Goal: Task Accomplishment & Management: Manage account settings

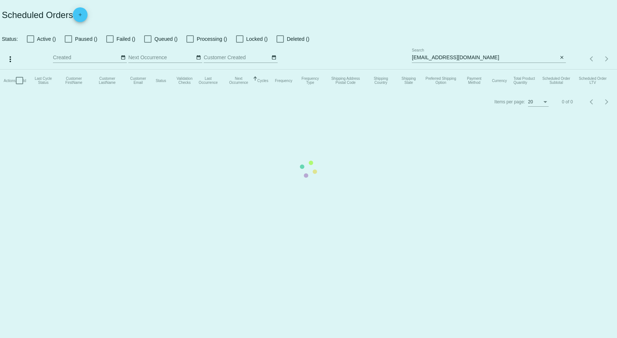
checkbox input "false"
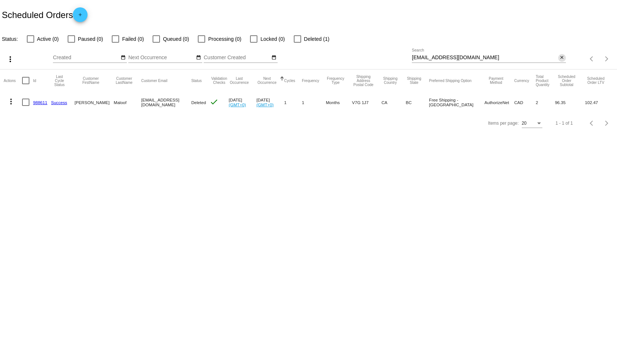
click at [562, 56] on mat-icon "close" at bounding box center [561, 58] width 5 height 6
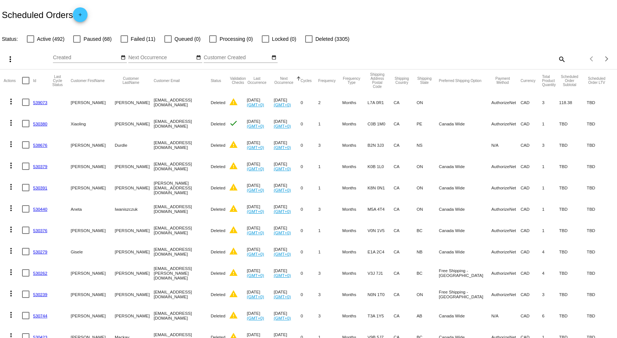
click at [566, 58] on div "Items per page: 20 1 - 20 of 3876" at bounding box center [591, 59] width 51 height 21
click at [557, 58] on mat-icon "search" at bounding box center [561, 58] width 9 height 11
click at [533, 60] on input "Search" at bounding box center [489, 58] width 154 height 6
paste input "[EMAIL_ADDRESS][DOMAIN_NAME]"
type input "[EMAIL_ADDRESS][DOMAIN_NAME]"
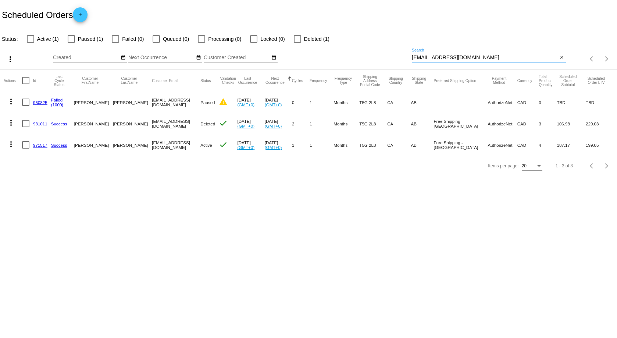
click at [39, 145] on link "971517" at bounding box center [40, 145] width 14 height 5
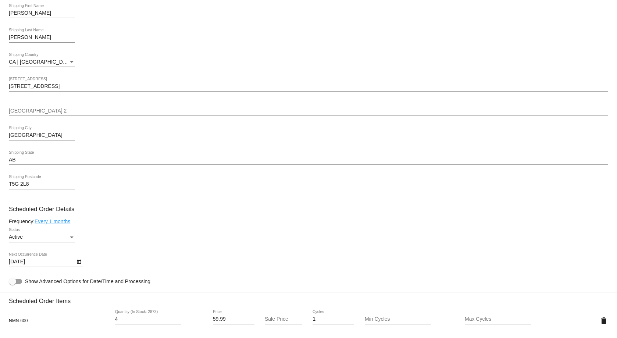
scroll to position [294, 0]
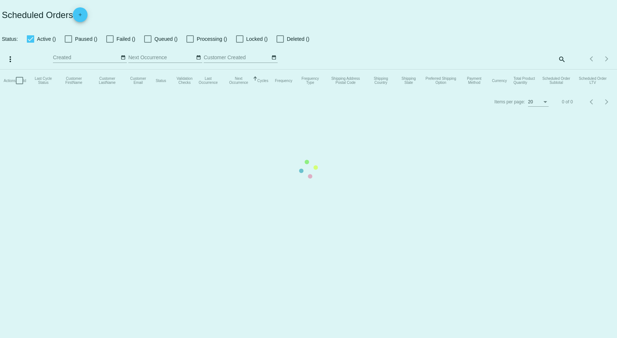
checkbox input "false"
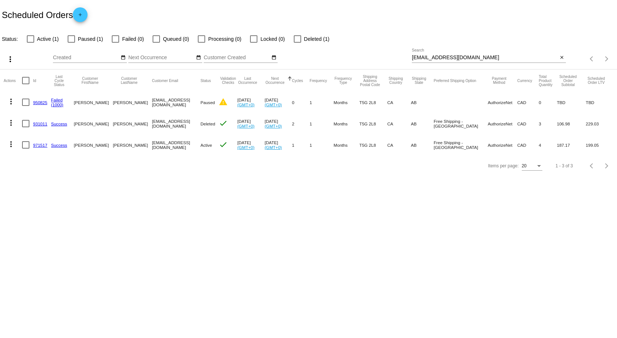
click at [40, 145] on link "971517" at bounding box center [40, 145] width 14 height 5
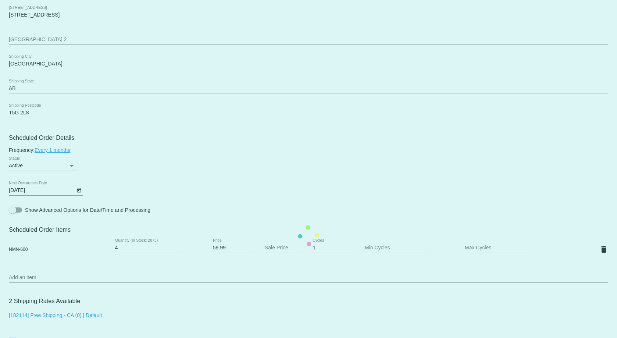
scroll to position [294, 0]
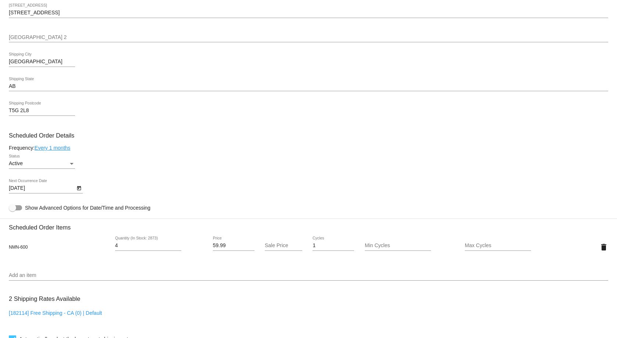
click at [78, 187] on icon "Open calendar" at bounding box center [79, 188] width 4 height 4
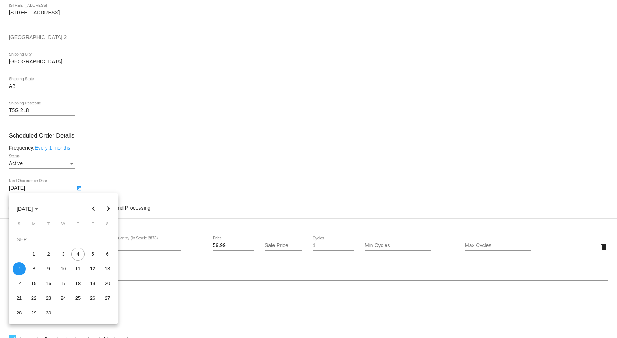
click at [108, 208] on button "Next month" at bounding box center [108, 209] width 15 height 15
click at [47, 254] on div "7" at bounding box center [48, 254] width 13 height 13
type input "[DATE]"
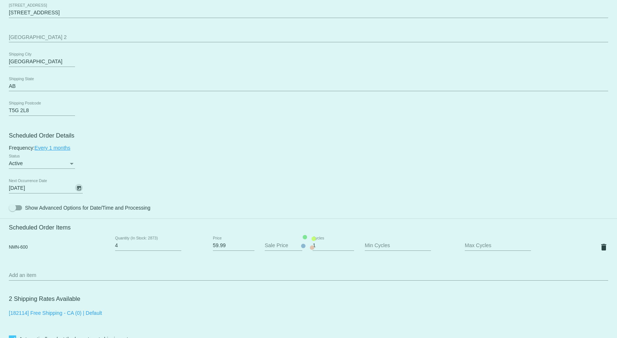
click at [126, 184] on mat-card "Customer 6568437: [PERSON_NAME] [PERSON_NAME][EMAIL_ADDRESS][DOMAIN_NAME] Custo…" at bounding box center [308, 242] width 617 height 761
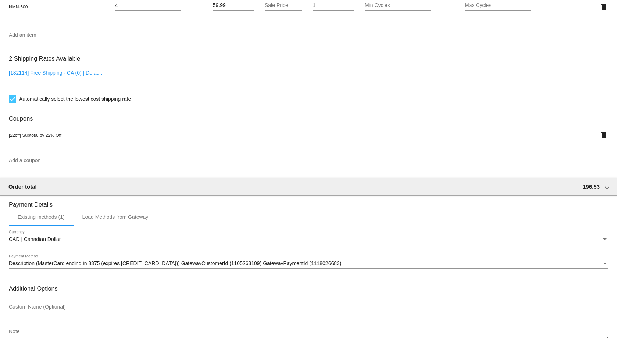
scroll to position [579, 0]
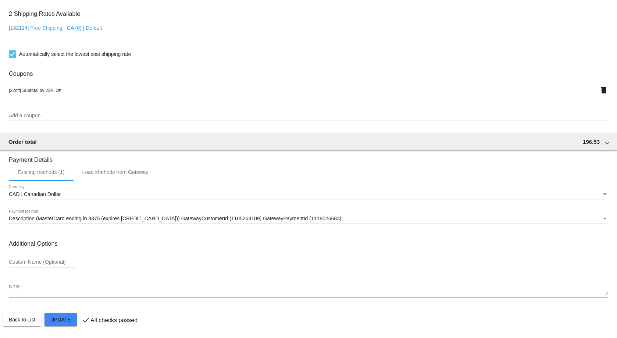
drag, startPoint x: 63, startPoint y: 320, endPoint x: 72, endPoint y: 324, distance: 9.6
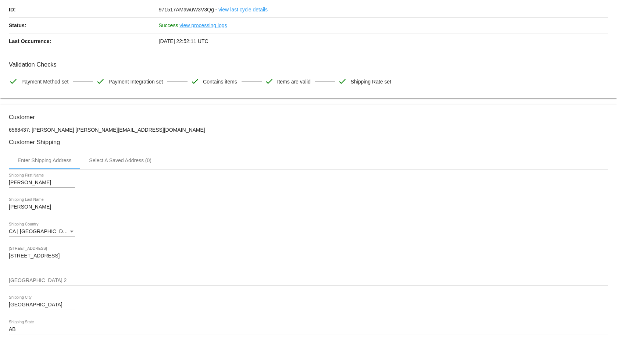
scroll to position [0, 0]
